Goal: Book appointment/travel/reservation

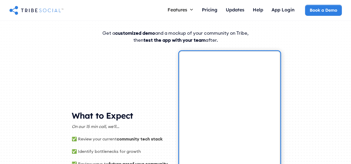
scroll to position [48, 0]
